Goal: Transaction & Acquisition: Book appointment/travel/reservation

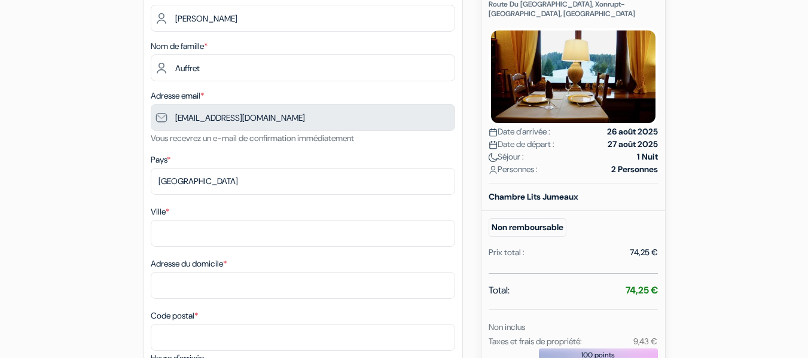
scroll to position [179, 0]
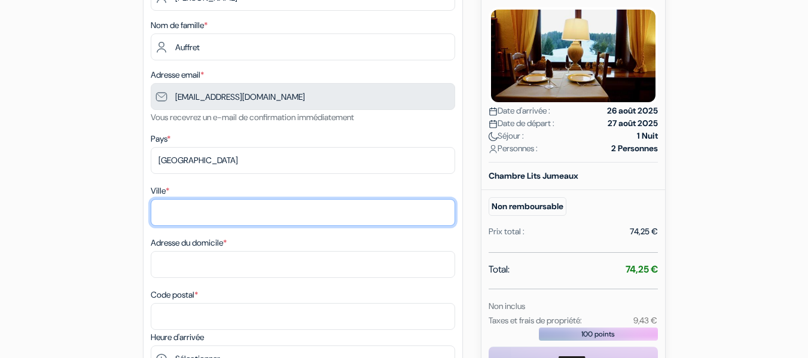
click at [213, 205] on input "Ville *" at bounding box center [303, 212] width 304 height 27
click at [241, 215] on input "VANDIER" at bounding box center [303, 212] width 304 height 27
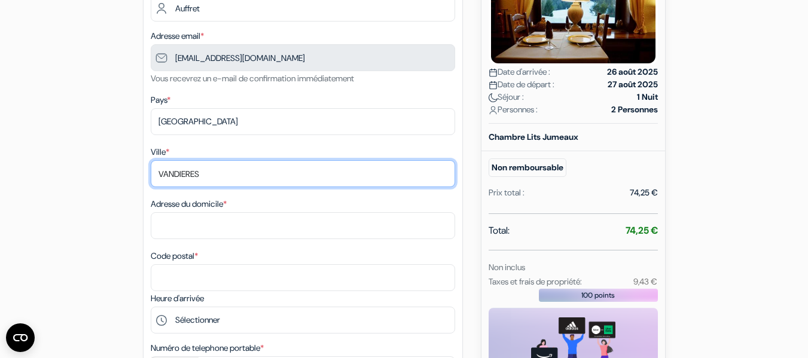
scroll to position [239, 0]
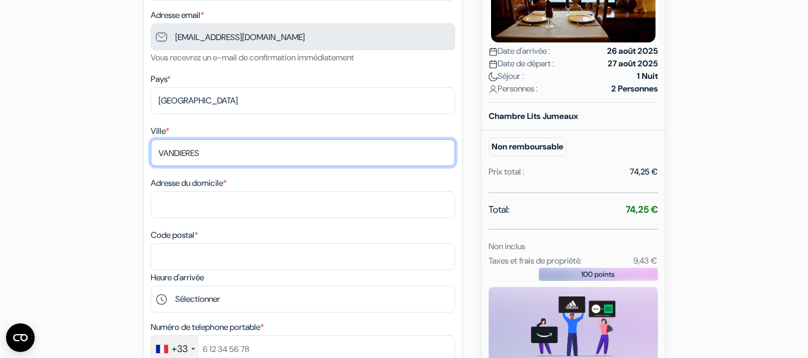
type input "VANDIERES"
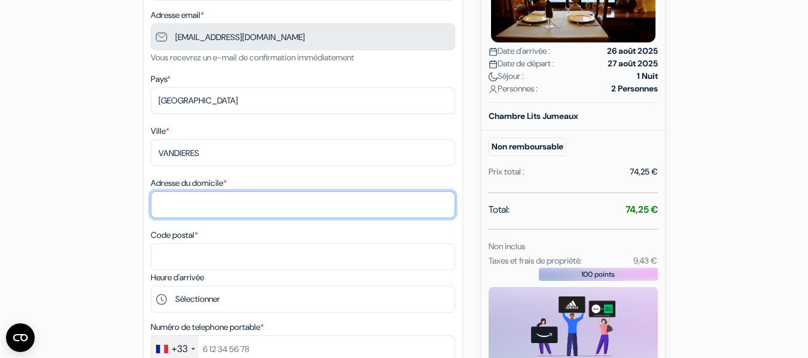
click at [206, 212] on input "Adresse du domicile *" at bounding box center [303, 204] width 304 height 27
type input "54 RUE CHARLES DE GAULLE"
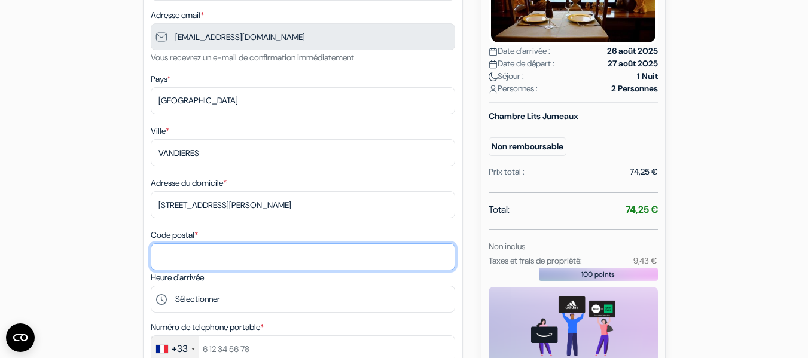
click at [202, 258] on input "Code postal *" at bounding box center [303, 256] width 304 height 27
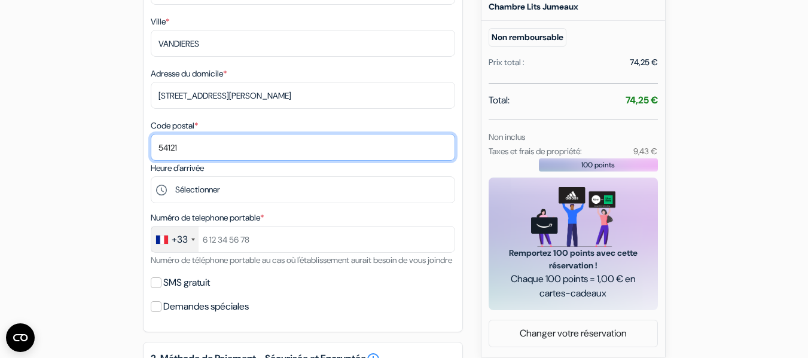
scroll to position [359, 0]
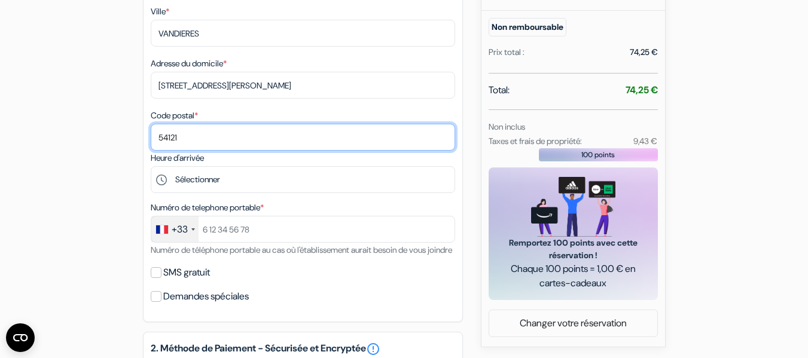
type input "54121"
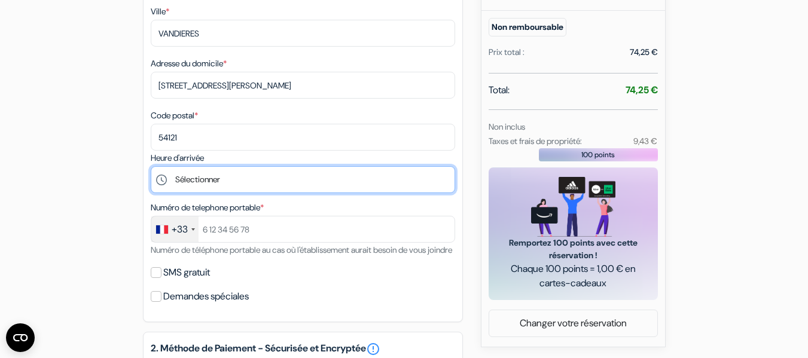
click at [275, 179] on select "Sélectionner 16:00 17:00 18:00 19:00 20:00" at bounding box center [303, 179] width 304 height 27
select select "18"
click at [151, 166] on select "Sélectionner 16:00 17:00 18:00 19:00 20:00" at bounding box center [303, 179] width 304 height 27
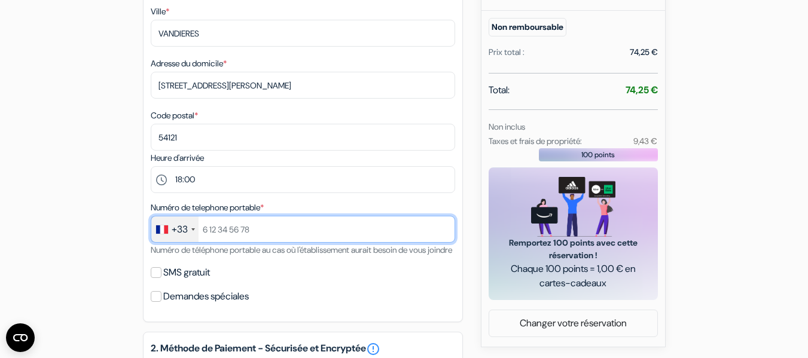
click at [202, 230] on input "text" at bounding box center [303, 229] width 304 height 27
drag, startPoint x: 273, startPoint y: 229, endPoint x: 164, endPoint y: 230, distance: 109.5
click at [165, 230] on div "+33 France +33 United Kingdom +44 Germany (Deutschland) +49 Spain (España) +34 …" at bounding box center [303, 229] width 304 height 27
type input "780308050"
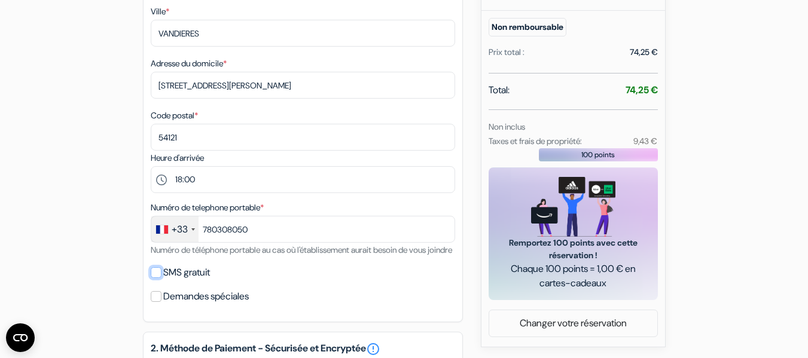
click at [161, 278] on input "SMS gratuit" at bounding box center [156, 272] width 11 height 11
checkbox input "true"
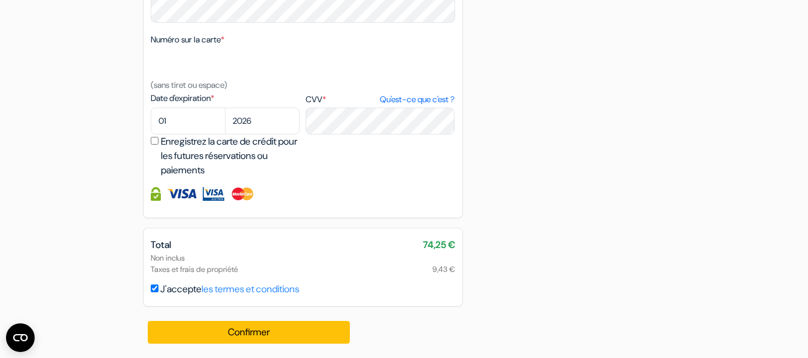
scroll to position [827, 0]
click at [184, 123] on select "01 02 03 04 05 06 07 08 09 10 11 12" at bounding box center [188, 121] width 75 height 27
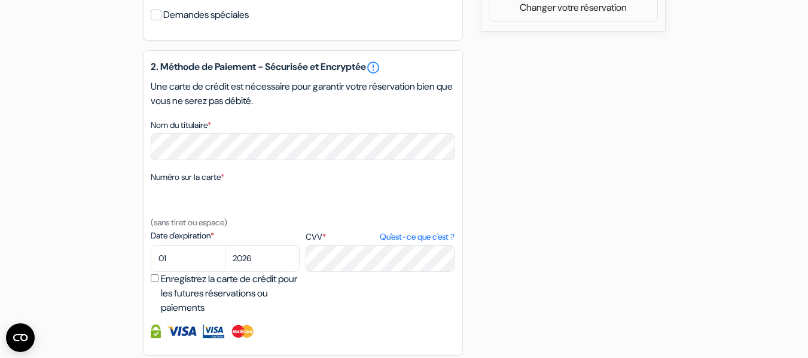
scroll to position [647, 0]
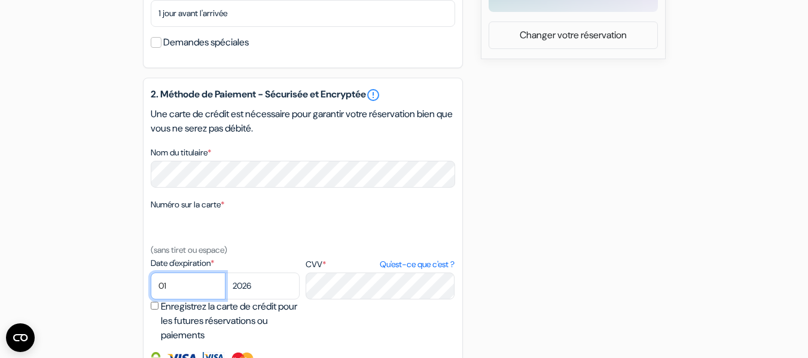
click at [176, 300] on select "01 02 03 04 05 06 07 08 09 10 11 12" at bounding box center [188, 286] width 75 height 27
select select "06"
click at [151, 287] on select "01 02 03 04 05 06 07 08 09 10 11 12" at bounding box center [188, 286] width 75 height 27
click at [289, 300] on select "2025 2026 2027 2028 2029 2030 2031 2032 2033 2034 2035 2036 2037 2038 2039 2040…" at bounding box center [262, 286] width 75 height 27
select select "2029"
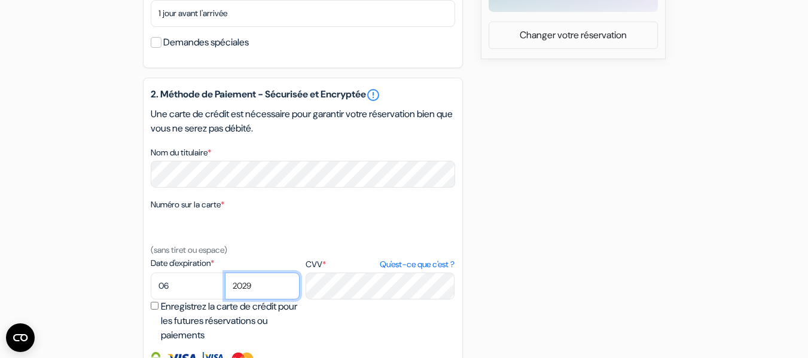
click at [225, 287] on select "2025 2026 2027 2028 2029 2030 2031 2032 2033 2034 2035 2036 2037 2038 2039 2040…" at bounding box center [262, 286] width 75 height 27
click at [212, 211] on label "Numéro sur la carte *" at bounding box center [188, 205] width 74 height 13
click at [0, 0] on textarea "Nom du titulaire *" at bounding box center [0, 0] width 0 height 0
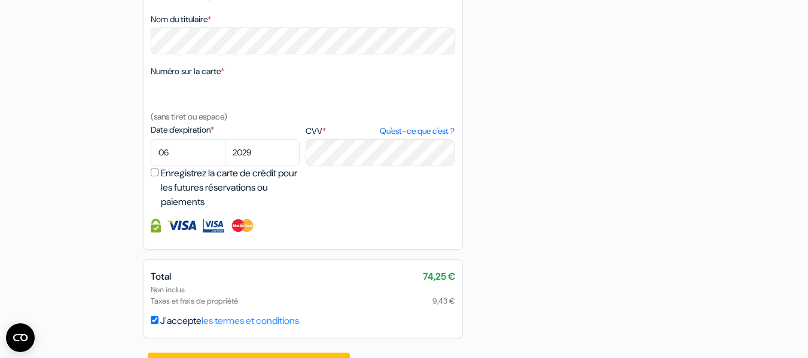
scroll to position [827, 0]
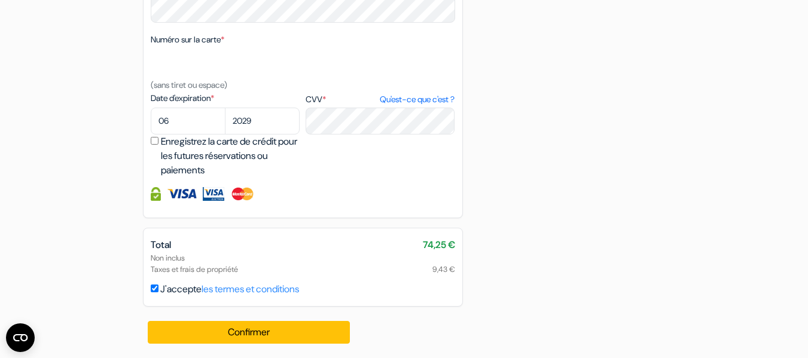
click at [191, 36] on label "Numéro sur la carte *" at bounding box center [188, 39] width 74 height 13
click at [0, 0] on textarea "Nom du titulaire *" at bounding box center [0, 0] width 0 height 0
click at [193, 39] on label "Numéro sur la carte *" at bounding box center [188, 39] width 74 height 13
click at [0, 0] on textarea "Nom du titulaire *" at bounding box center [0, 0] width 0 height 0
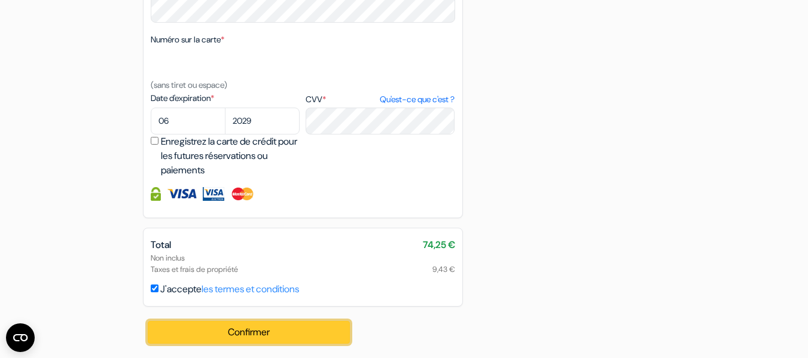
click at [289, 336] on button "Confirmer Loading..." at bounding box center [249, 332] width 203 height 23
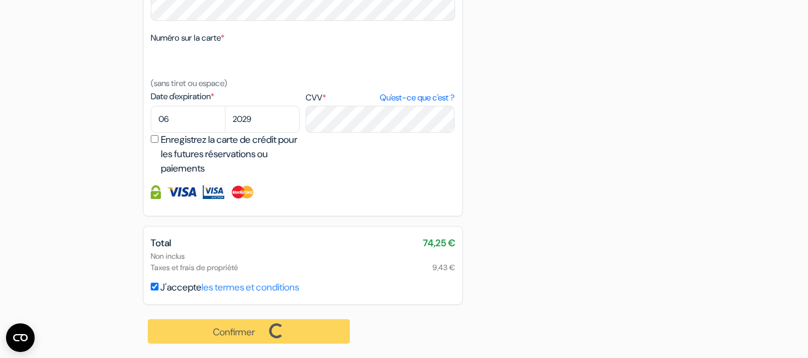
click at [215, 37] on label "Numéro sur la carte *" at bounding box center [188, 38] width 74 height 13
click at [0, 0] on textarea "Nom du titulaire *" at bounding box center [0, 0] width 0 height 0
click at [215, 37] on label "Numéro sur la carte *" at bounding box center [188, 38] width 74 height 13
click at [0, 0] on textarea "Nom du titulaire *" at bounding box center [0, 0] width 0 height 0
click at [215, 37] on label "Numéro sur la carte *" at bounding box center [188, 38] width 74 height 13
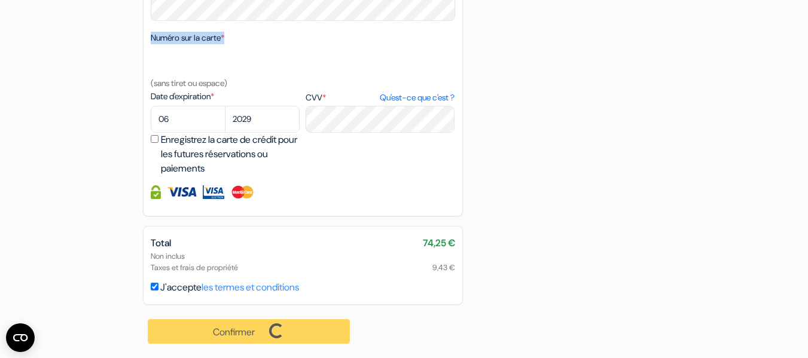
click at [0, 0] on textarea "Nom du titulaire *" at bounding box center [0, 0] width 0 height 0
click at [215, 37] on label "Numéro sur la carte *" at bounding box center [188, 38] width 74 height 13
click at [0, 0] on textarea "Nom du titulaire *" at bounding box center [0, 0] width 0 height 0
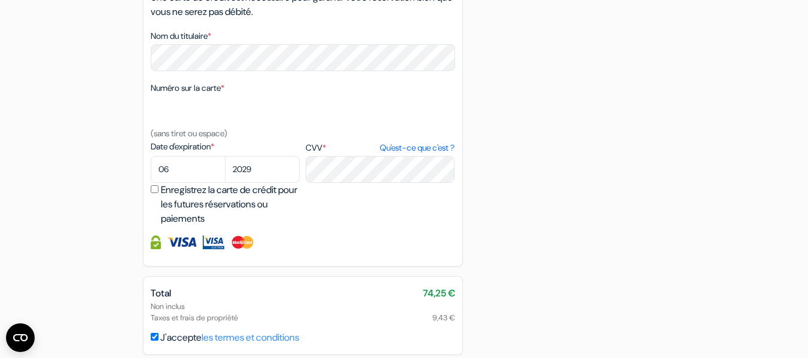
scroll to position [828, 0]
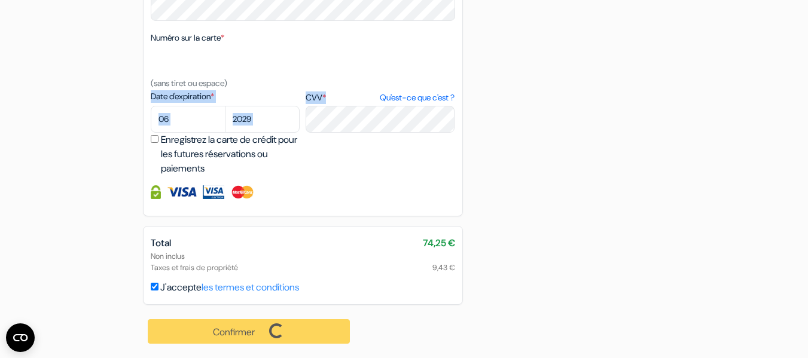
click at [384, 111] on div "2. Méthode de Paiement - Sécurisée et Encryptée error_outline Une carte de créd…" at bounding box center [303, 64] width 320 height 306
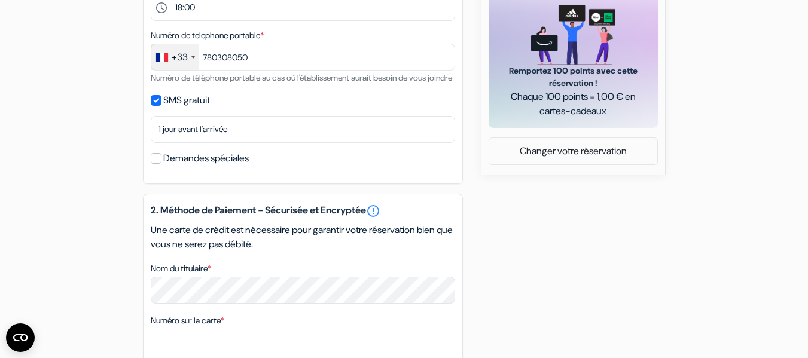
scroll to position [658, 0]
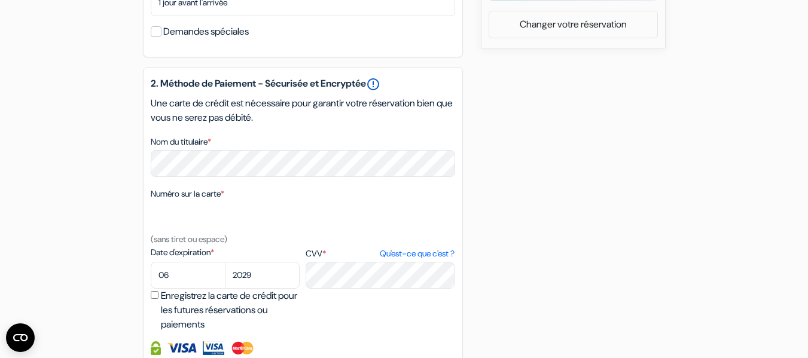
click at [380, 92] on link "error_outline" at bounding box center [373, 84] width 14 height 14
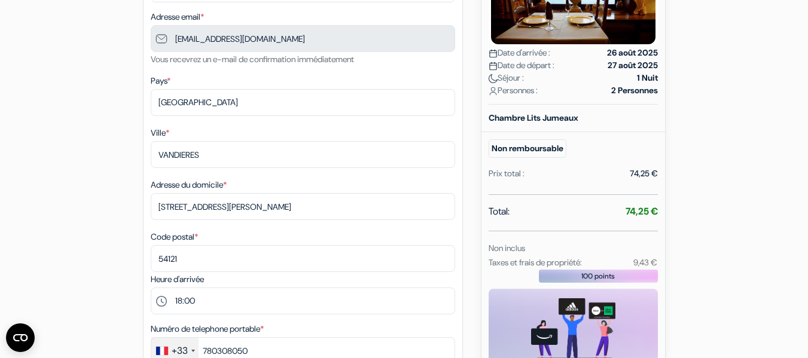
scroll to position [0, 0]
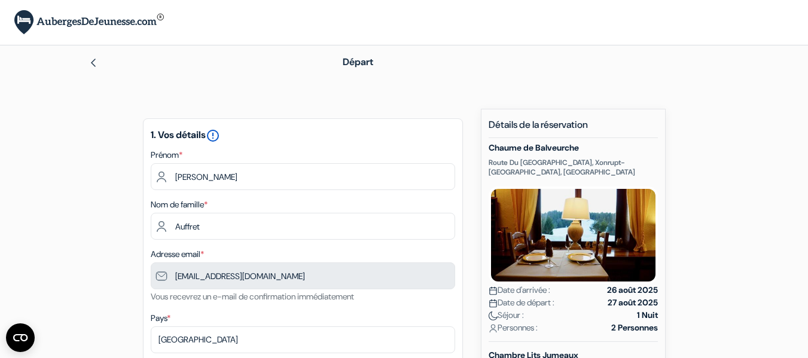
click at [220, 133] on icon "error_outline" at bounding box center [213, 136] width 14 height 14
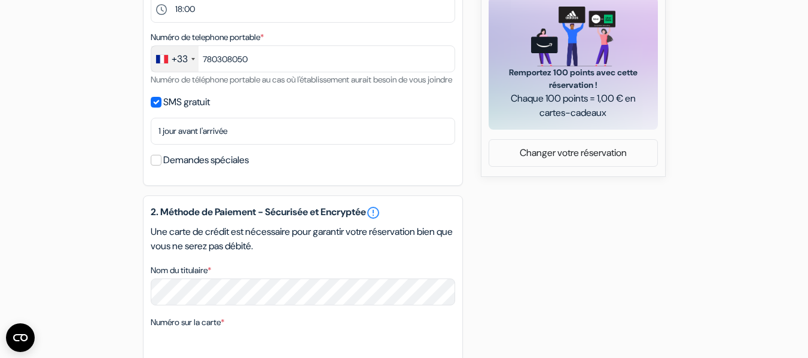
scroll to position [170, 0]
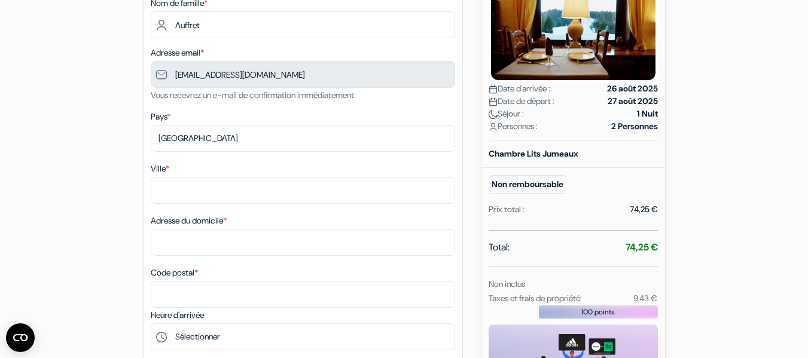
scroll to position [239, 0]
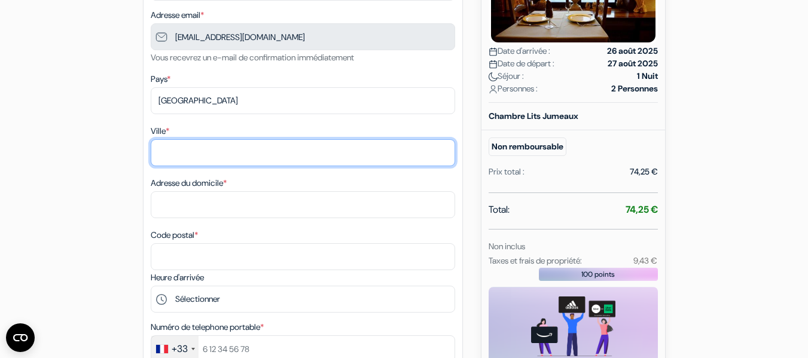
click at [214, 147] on input "Ville *" at bounding box center [303, 152] width 304 height 27
type input "VANDIERES"
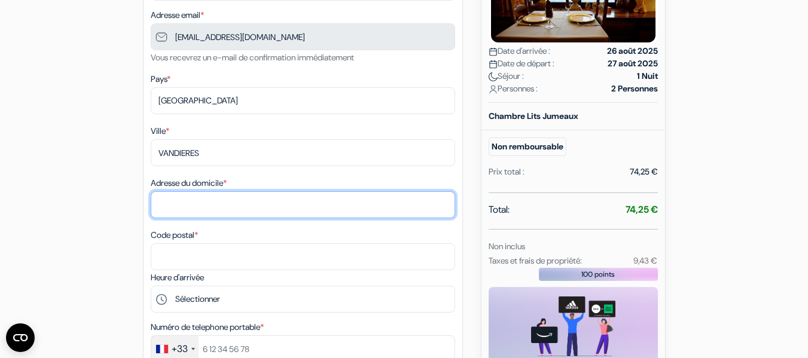
click at [238, 202] on input "Adresse du domicile *" at bounding box center [303, 204] width 304 height 27
type input "54 RUE CHARLES DE GAULLE"
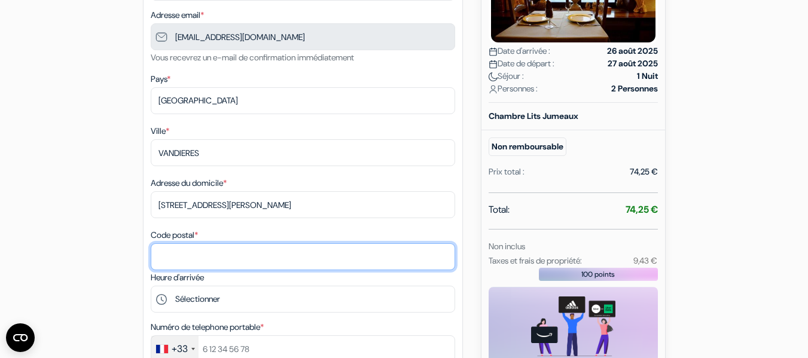
click at [224, 257] on input "Code postal *" at bounding box center [303, 256] width 304 height 27
type input "54121"
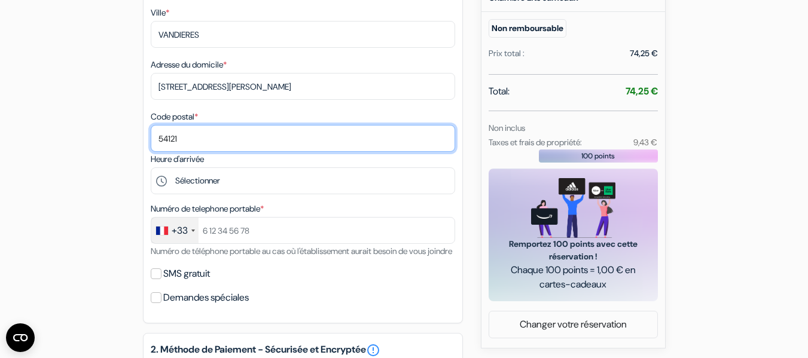
scroll to position [359, 0]
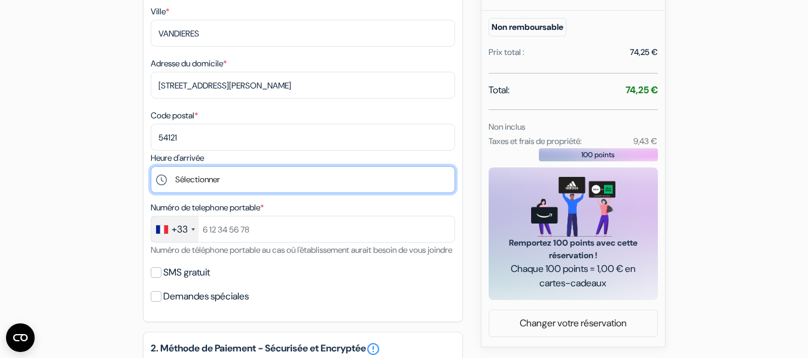
click at [252, 177] on select "Sélectionner 16:00 17:00 18:00 19:00 20:00" at bounding box center [303, 179] width 304 height 27
select select "18"
click at [151, 166] on select "Sélectionner 16:00 17:00 18:00 19:00 20:00" at bounding box center [303, 179] width 304 height 27
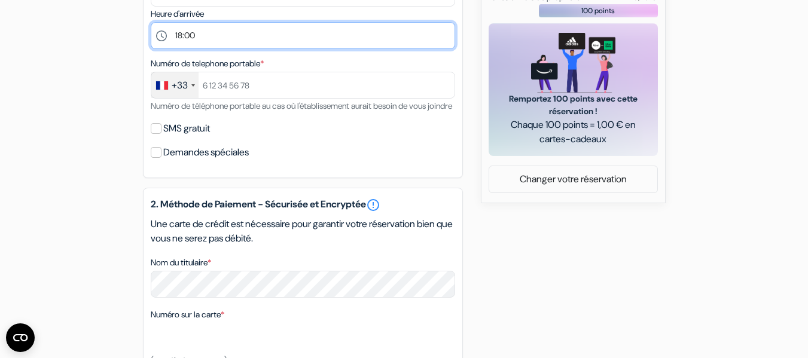
scroll to position [538, 0]
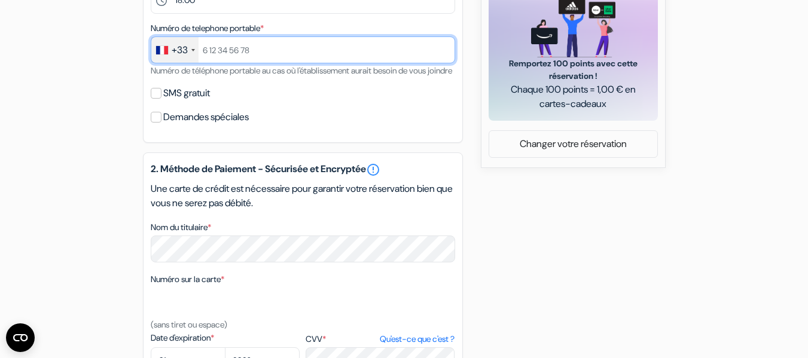
click at [275, 45] on input "text" at bounding box center [303, 49] width 304 height 27
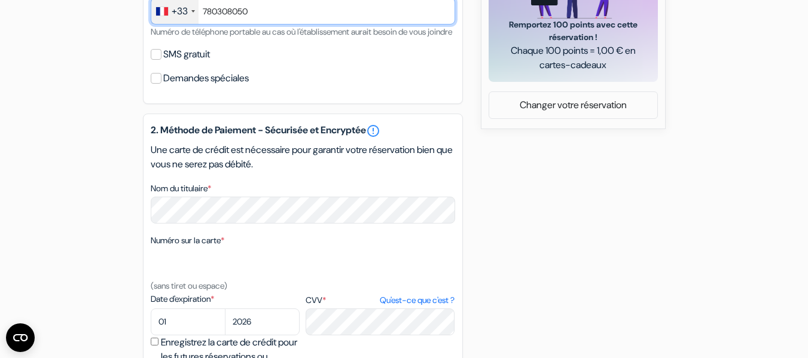
scroll to position [598, 0]
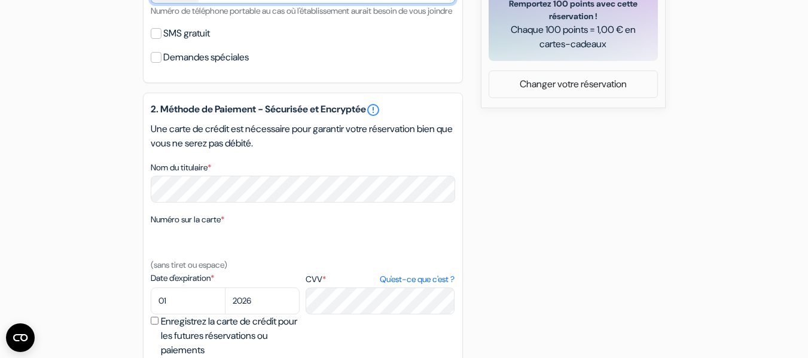
type input "780308050"
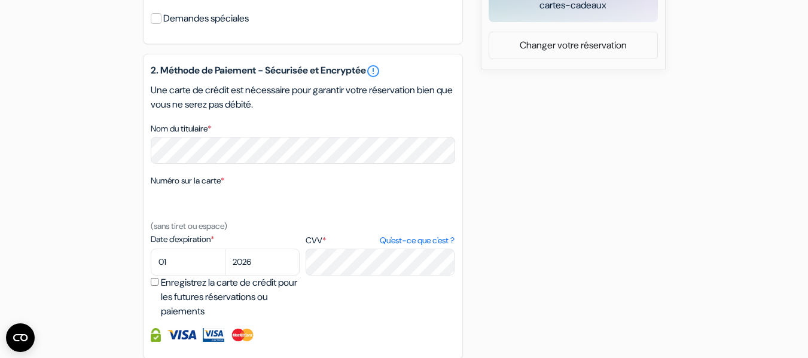
scroll to position [658, 0]
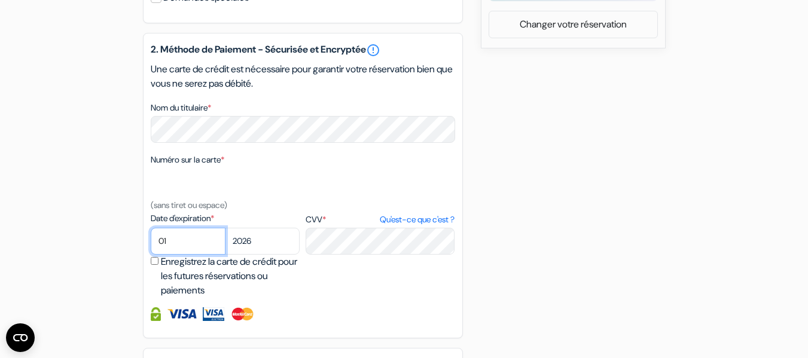
click at [190, 254] on select "01 02 03 04 05 06 07 08 09 10 11 12" at bounding box center [188, 241] width 75 height 27
select select "06"
click at [151, 242] on select "01 02 03 04 05 06 07 08 09 10 11 12" at bounding box center [188, 241] width 75 height 27
click at [283, 254] on select "2025 2026 2027 2028 2029 2030 2031 2032 2033 2034 2035 2036 2037 2038 2039 2040…" at bounding box center [262, 241] width 75 height 27
select select "2029"
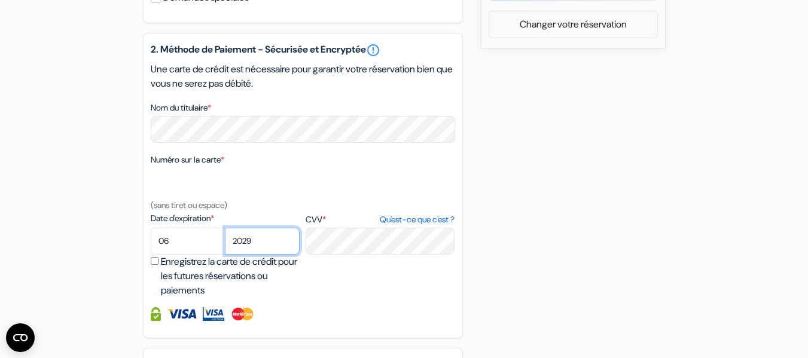
click at [225, 242] on select "2025 2026 2027 2028 2029 2030 2031 2032 2033 2034 2035 2036 2037 2038 2039 2040…" at bounding box center [262, 241] width 75 height 27
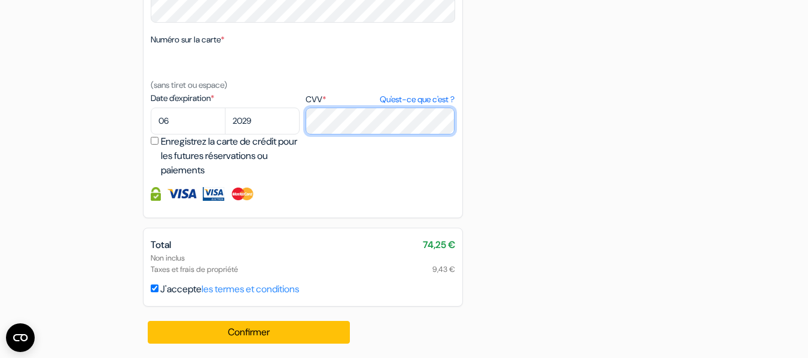
scroll to position [792, 0]
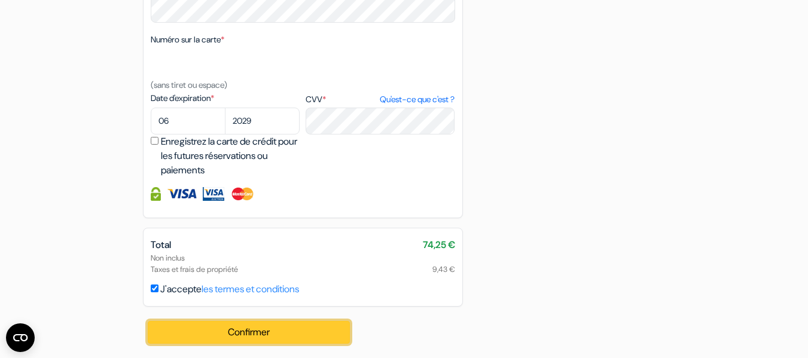
click at [293, 337] on button "Confirmer Loading..." at bounding box center [249, 332] width 203 height 23
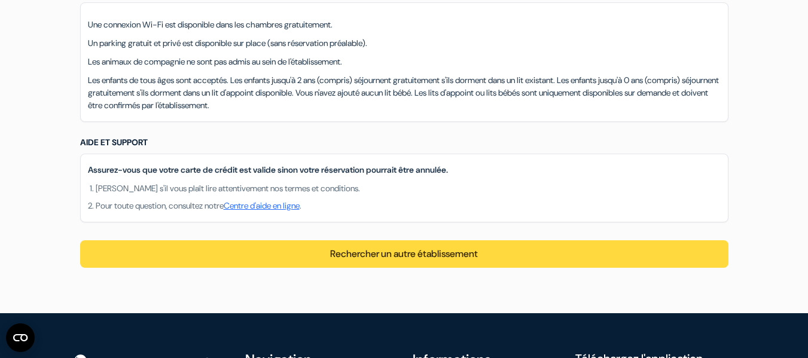
scroll to position [1077, 0]
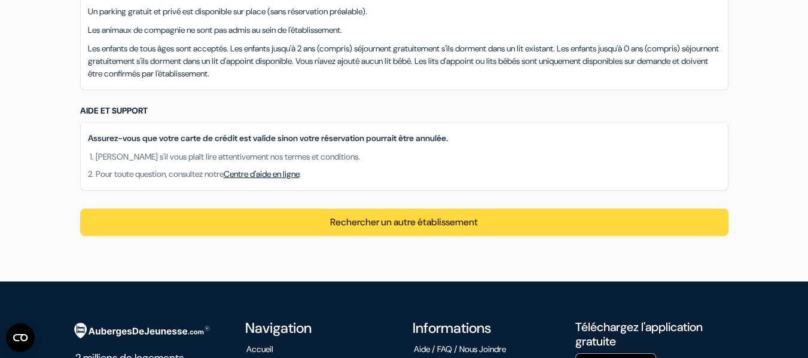
click at [270, 175] on link "Centre d'aide en ligne" at bounding box center [262, 174] width 76 height 11
